Goal: Find specific page/section: Find specific page/section

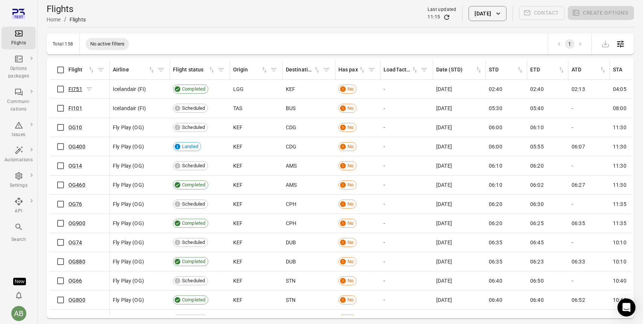
click at [76, 88] on link "FI751" at bounding box center [75, 89] width 14 height 6
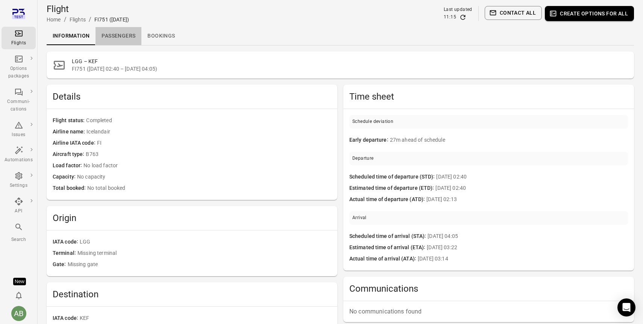
click at [119, 36] on link "Passengers" at bounding box center [119, 36] width 46 height 18
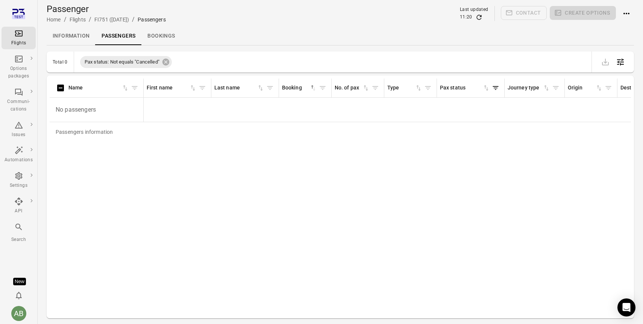
click at [159, 36] on link "Bookings" at bounding box center [161, 36] width 40 height 18
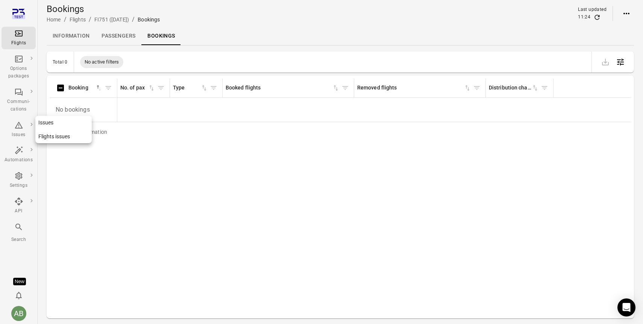
click at [19, 129] on icon "Main navigation" at bounding box center [18, 125] width 9 height 9
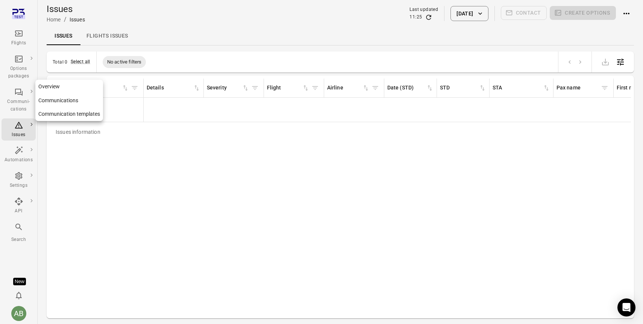
click at [18, 102] on div "Communi-cations" at bounding box center [19, 105] width 28 height 15
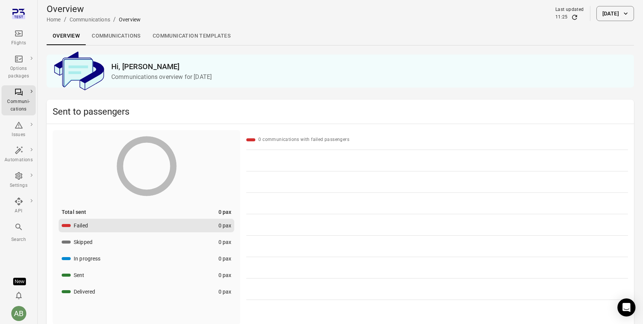
click at [114, 37] on link "Communications" at bounding box center [116, 36] width 61 height 18
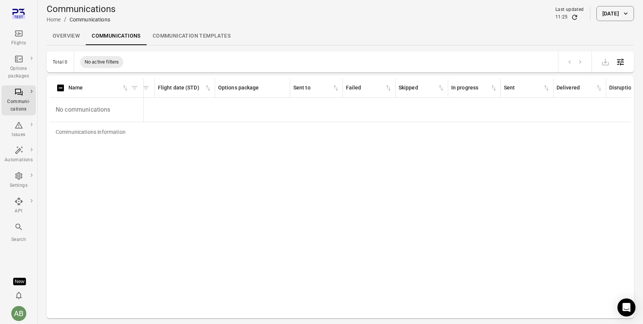
scroll to position [0, 201]
